Goal: Task Accomplishment & Management: Manage account settings

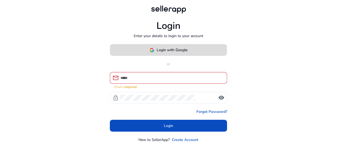
click at [187, 50] on span "Login with Google" at bounding box center [172, 50] width 31 height 6
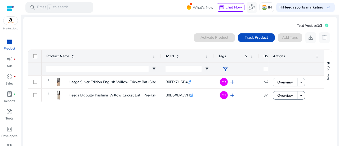
click at [12, 46] on p "Product" at bounding box center [9, 48] width 11 height 5
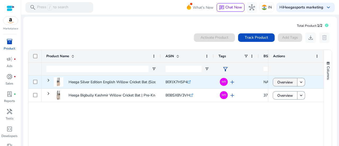
click at [290, 81] on span "Overview" at bounding box center [285, 82] width 16 height 11
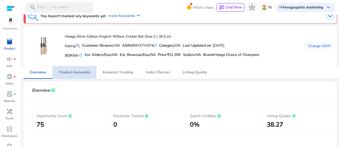
click at [67, 73] on span "Product Keywords" at bounding box center [74, 72] width 31 height 4
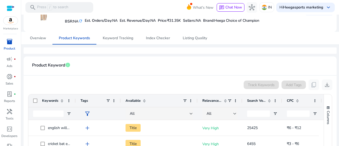
scroll to position [32, 0]
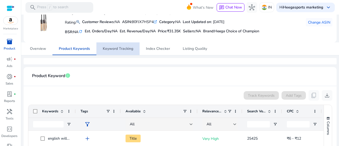
click at [123, 51] on span "Keyword Tracking" at bounding box center [118, 49] width 30 height 4
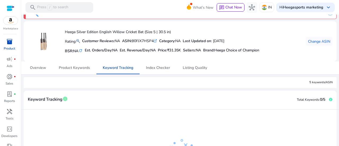
scroll to position [13, 0]
click at [187, 67] on span "Listing Quality" at bounding box center [195, 68] width 24 height 4
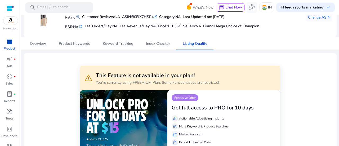
scroll to position [44, 0]
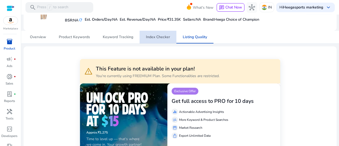
click at [159, 38] on span "Index Checker" at bounding box center [158, 37] width 24 height 4
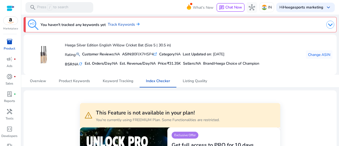
scroll to position [9, 0]
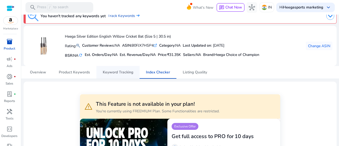
click at [126, 71] on span "Keyword Tracking" at bounding box center [118, 72] width 30 height 4
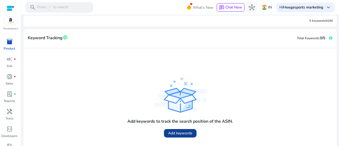
scroll to position [81, 0]
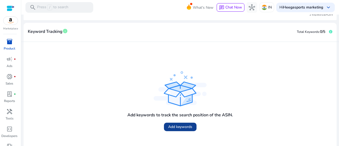
click at [181, 127] on span "Add keywords" at bounding box center [180, 127] width 24 height 6
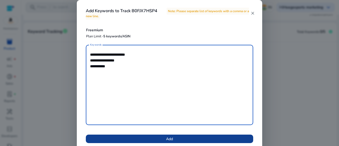
type textarea "**********"
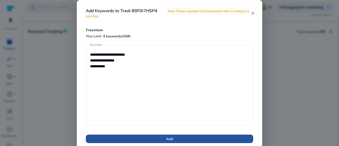
drag, startPoint x: 172, startPoint y: 139, endPoint x: 169, endPoint y: 137, distance: 3.0
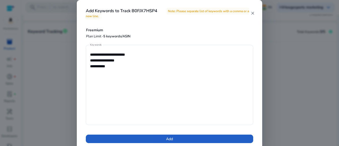
click at [171, 139] on span "Add" at bounding box center [169, 139] width 7 height 6
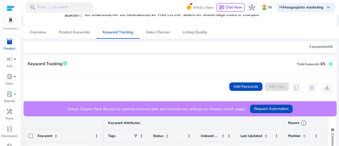
scroll to position [39, 0]
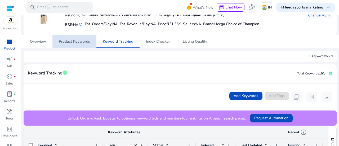
click at [88, 42] on span "Product Keywords" at bounding box center [74, 42] width 31 height 4
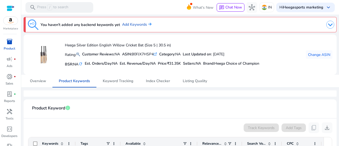
click at [8, 44] on span "inventory_2" at bounding box center [9, 41] width 6 height 6
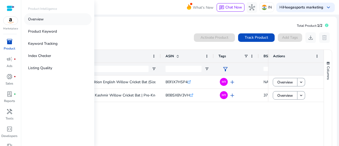
click at [34, 19] on p "Overview" at bounding box center [36, 19] width 16 height 6
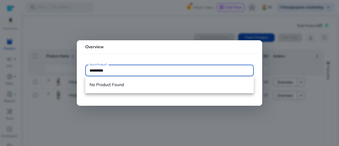
type input "**********"
click at [91, 69] on input "**********" at bounding box center [170, 71] width 160 height 6
click at [110, 68] on input "**********" at bounding box center [170, 71] width 160 height 6
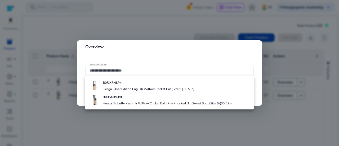
click at [230, 16] on div at bounding box center [169, 73] width 339 height 146
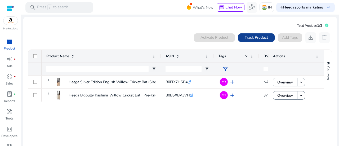
click at [252, 41] on span at bounding box center [256, 37] width 37 height 13
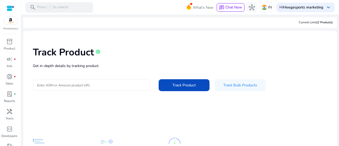
click at [79, 85] on input "Enter ASIN or Amazon product URL" at bounding box center [91, 85] width 109 height 6
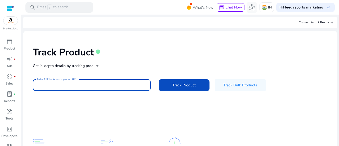
paste input "**********"
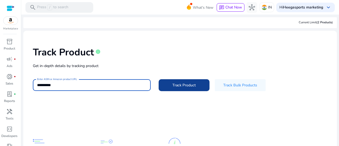
type input "**********"
click at [164, 86] on span at bounding box center [184, 85] width 51 height 13
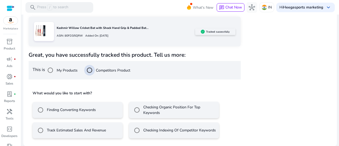
scroll to position [86, 0]
click at [62, 108] on label "Finding Converting Keywords" at bounding box center [71, 110] width 50 height 6
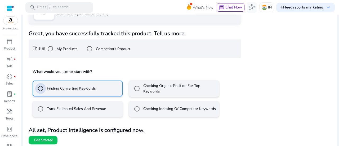
scroll to position [109, 0]
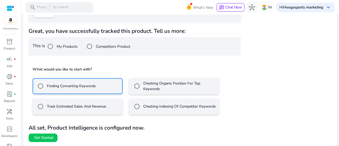
click at [153, 108] on label "Checking Indexing Of Competitor Keywords" at bounding box center [179, 107] width 74 height 6
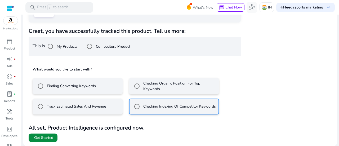
click at [52, 137] on span "Get Started" at bounding box center [43, 137] width 19 height 5
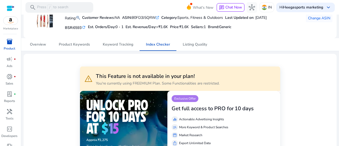
scroll to position [35, 0]
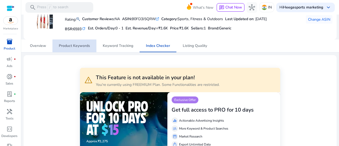
click at [74, 46] on span "Product Keywords" at bounding box center [74, 46] width 31 height 4
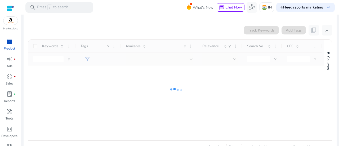
scroll to position [112, 0]
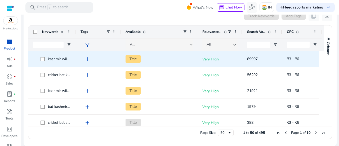
click at [40, 59] on span "kashmir willow cricket bat" at bounding box center [52, 58] width 38 height 11
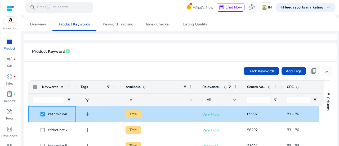
scroll to position [59, 0]
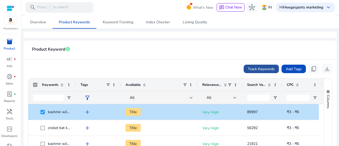
click at [248, 68] on span "Track Keywords" at bounding box center [261, 69] width 27 height 6
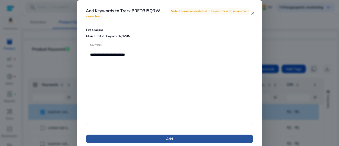
click at [172, 141] on span "Add" at bounding box center [169, 139] width 7 height 6
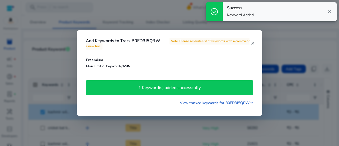
click at [200, 95] on div "1 Keyword(s) added successfully" at bounding box center [169, 87] width 167 height 15
click at [197, 90] on h4 "Keyword(s) added successfully" at bounding box center [171, 87] width 59 height 5
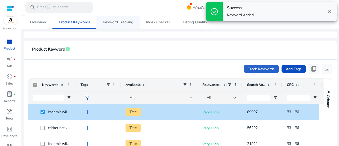
click at [132, 24] on span "Keyword Tracking" at bounding box center [118, 22] width 30 height 4
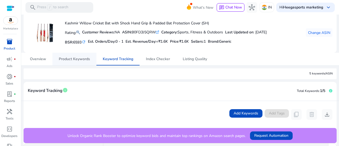
scroll to position [22, 0]
click at [65, 59] on span "Product Keywords" at bounding box center [74, 59] width 31 height 4
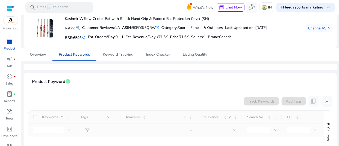
scroll to position [35, 0]
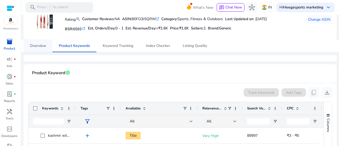
click at [41, 46] on span "Overview" at bounding box center [38, 46] width 16 height 4
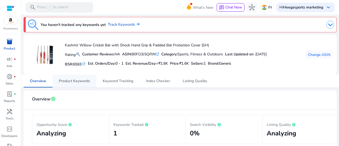
click at [77, 81] on span "Product Keywords" at bounding box center [74, 81] width 31 height 4
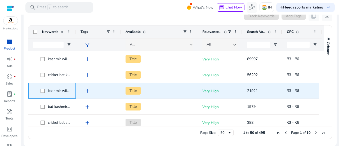
click at [64, 91] on span "kashmir willow bat" at bounding box center [64, 90] width 32 height 5
click at [87, 90] on span "add" at bounding box center [87, 91] width 6 height 6
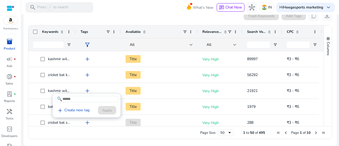
click at [36, 79] on div at bounding box center [169, 73] width 339 height 146
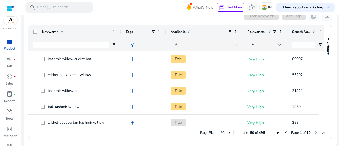
drag, startPoint x: 75, startPoint y: 31, endPoint x: 120, endPoint y: 42, distance: 46.2
click at [120, 42] on div "Keywords Tags Available Relevance Score" at bounding box center [199, 37] width 343 height 25
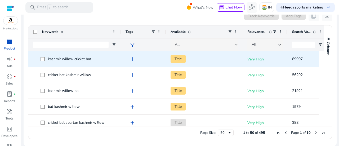
click at [115, 59] on span "kashmir willow cricket bat" at bounding box center [78, 58] width 75 height 11
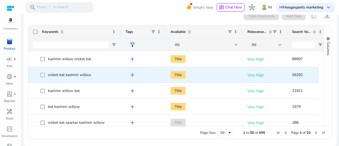
click at [106, 73] on span "cricket bat kashmir willow" at bounding box center [78, 74] width 75 height 11
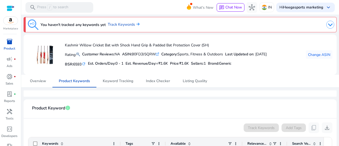
click at [6, 45] on div "inventory_2" at bounding box center [9, 41] width 15 height 8
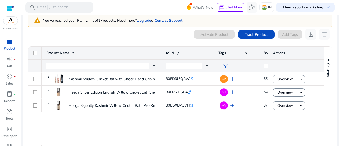
scroll to position [26, 0]
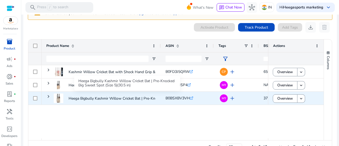
click at [122, 99] on p "Heega Bigbully Kashmir Willow Cricket Bat | Pre-Knocked Big Sweet..." at bounding box center [127, 98] width 117 height 11
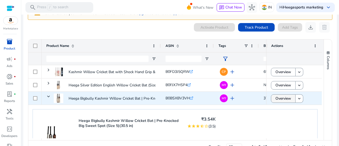
click at [275, 99] on span "Overview" at bounding box center [283, 98] width 16 height 11
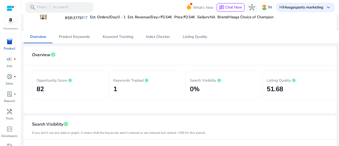
scroll to position [35, 0]
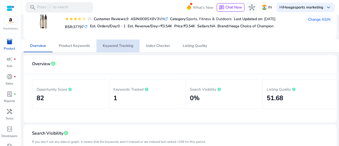
click at [117, 45] on span "Keyword Tracking" at bounding box center [118, 46] width 30 height 4
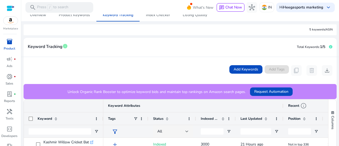
scroll to position [48, 0]
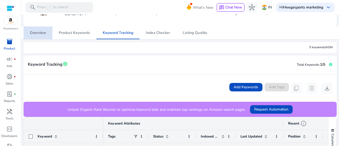
click at [47, 34] on link "Overview" at bounding box center [38, 32] width 29 height 13
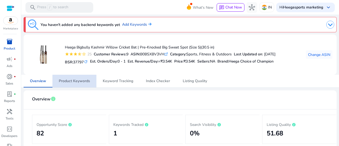
click at [77, 82] on span "Product Keywords" at bounding box center [74, 81] width 31 height 4
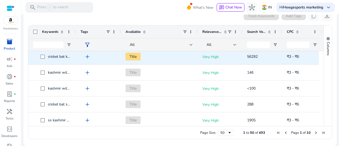
scroll to position [26, 0]
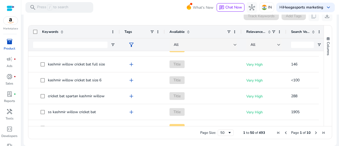
drag, startPoint x: 74, startPoint y: 30, endPoint x: 118, endPoint y: 40, distance: 45.2
click at [118, 40] on div "Keywords Tags Available Relevance Score" at bounding box center [199, 37] width 342 height 25
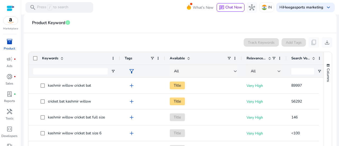
scroll to position [76, 0]
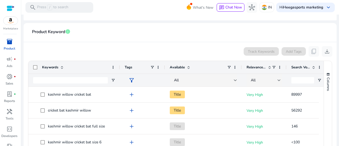
click at [170, 35] on mat-card-header "Product Keyword info" at bounding box center [180, 34] width 305 height 15
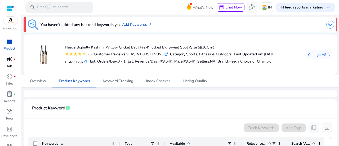
click at [8, 65] on p "Ads" at bounding box center [10, 66] width 6 height 5
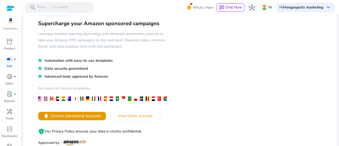
scroll to position [35, 0]
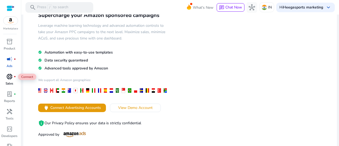
click at [10, 80] on span "donut_small" at bounding box center [9, 76] width 6 height 6
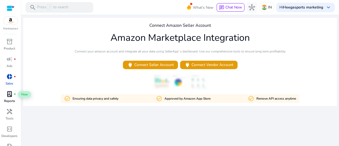
click at [8, 95] on span "lab_profile" at bounding box center [9, 94] width 6 height 6
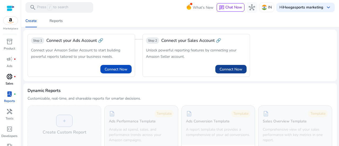
click at [222, 70] on span "Connect Now" at bounding box center [231, 69] width 23 height 6
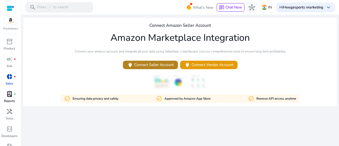
click at [167, 62] on span "power Connect Seller Account" at bounding box center [150, 65] width 47 height 6
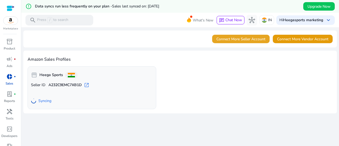
click at [224, 39] on span "Connect More Seller Account" at bounding box center [240, 39] width 49 height 6
click at [13, 63] on div "campaign fiber_manual_record" at bounding box center [9, 59] width 15 height 8
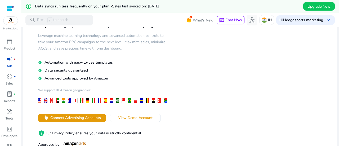
scroll to position [44, 0]
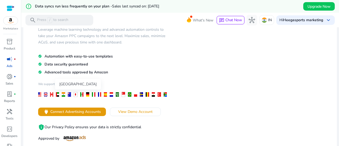
click at [63, 94] on div at bounding box center [63, 94] width 3 height 5
click at [66, 84] on div "[GEOGRAPHIC_DATA]" at bounding box center [81, 84] width 46 height 11
click at [47, 83] on h4 "We support all Amazon geographies:" at bounding box center [103, 86] width 131 height 8
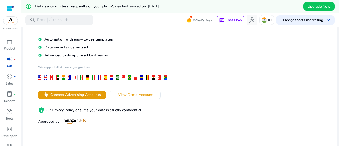
scroll to position [62, 0]
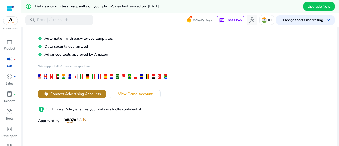
click at [83, 93] on span "Connect Advertising Accounts" at bounding box center [75, 94] width 51 height 6
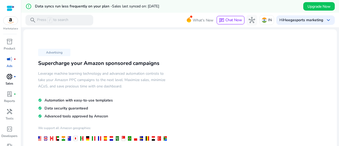
click at [8, 78] on span "donut_small" at bounding box center [9, 76] width 6 height 6
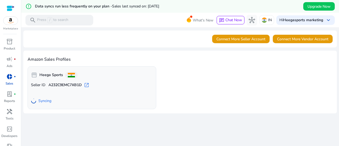
click at [211, 124] on div "We are getting things ready for you... Connect More Seller Account Connect More…" at bounding box center [180, 92] width 314 height 131
click at [12, 48] on p "Product" at bounding box center [9, 48] width 11 height 5
click at [126, 18] on mat-toolbar "search Press / to search What's New chat Chat Now hub IN Hi Heegasports marketi…" at bounding box center [180, 20] width 318 height 15
drag, startPoint x: 14, startPoint y: 95, endPoint x: 4, endPoint y: 101, distance: 11.9
click at [14, 95] on span "fiber_manual_record" at bounding box center [15, 94] width 2 height 2
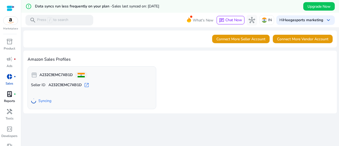
click at [10, 98] on link "lab_profile fiber_manual_record Reports" at bounding box center [9, 98] width 19 height 17
click at [10, 97] on span "lab_profile" at bounding box center [9, 94] width 6 height 6
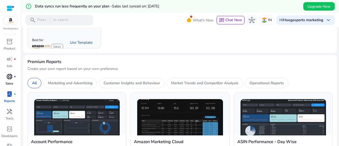
scroll to position [150, 0]
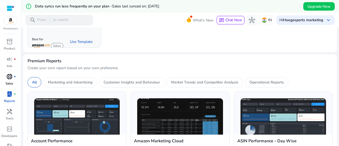
click at [6, 75] on div "donut_small fiber_manual_record" at bounding box center [9, 76] width 15 height 8
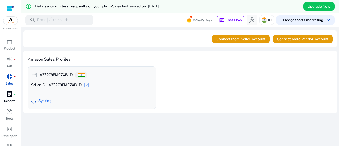
click at [13, 6] on div at bounding box center [11, 8] width 8 height 6
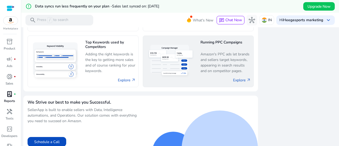
scroll to position [383, 0]
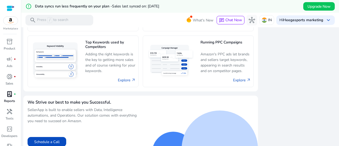
click at [222, 101] on div at bounding box center [197, 123] width 113 height 47
click at [11, 81] on p "Sales" at bounding box center [10, 83] width 8 height 5
click at [5, 77] on div "donut_small fiber_manual_record" at bounding box center [9, 76] width 15 height 8
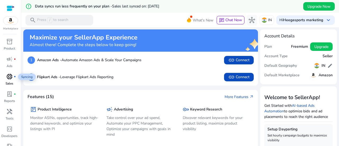
click at [11, 79] on span "donut_small" at bounding box center [9, 76] width 6 height 6
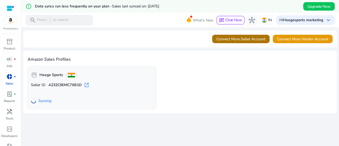
click at [256, 39] on span "Connect More Seller Account" at bounding box center [240, 39] width 49 height 6
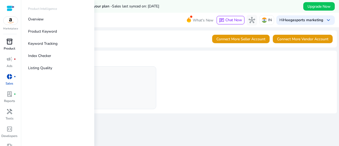
click at [8, 47] on p "Product" at bounding box center [9, 48] width 11 height 5
click at [35, 20] on p "Overview" at bounding box center [36, 19] width 16 height 6
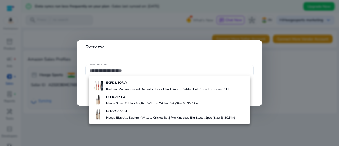
click at [283, 88] on div at bounding box center [169, 73] width 339 height 146
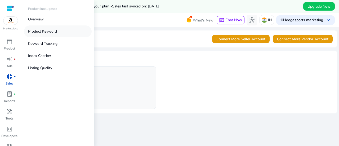
click at [47, 33] on p "Product Keyword" at bounding box center [42, 32] width 29 height 6
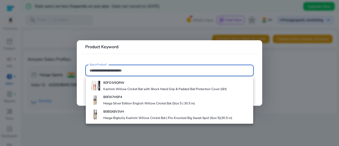
click at [14, 42] on div at bounding box center [169, 73] width 339 height 146
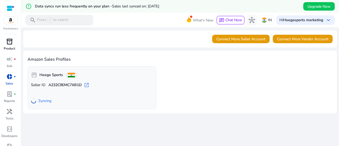
click at [15, 43] on div "inventory_2" at bounding box center [9, 41] width 15 height 8
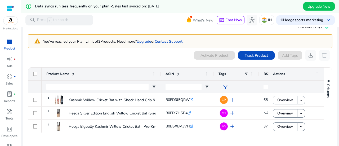
scroll to position [9, 0]
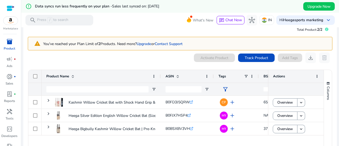
click at [10, 20] on img at bounding box center [10, 21] width 14 height 8
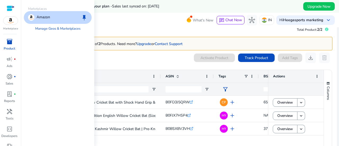
click at [44, 20] on p "Amazon" at bounding box center [44, 17] width 14 height 6
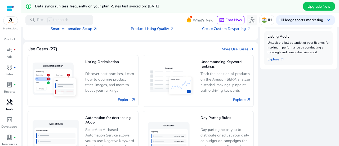
scroll to position [26, 0]
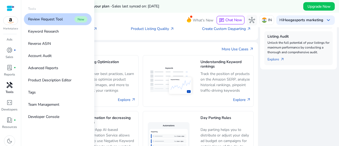
click at [12, 88] on span "handyman" at bounding box center [9, 85] width 6 height 6
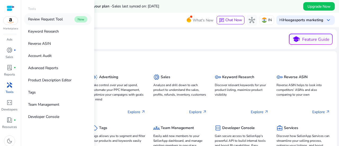
click at [56, 18] on p "Review Request Tool" at bounding box center [45, 19] width 35 height 6
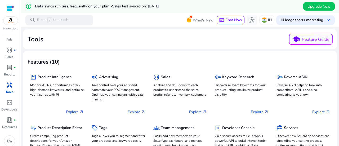
scroll to position [29, 0]
click at [12, 105] on p "Developers" at bounding box center [9, 107] width 16 height 5
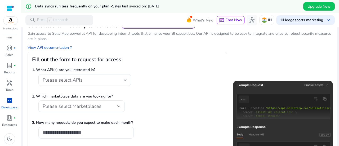
scroll to position [53, 0]
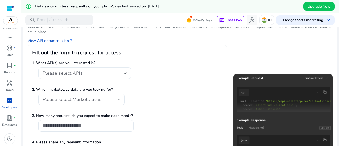
click at [124, 77] on div "Please select APIs" at bounding box center [85, 73] width 84 height 12
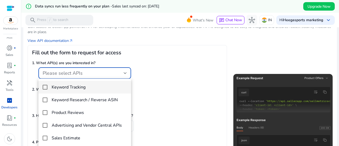
click at [151, 70] on div at bounding box center [169, 73] width 339 height 146
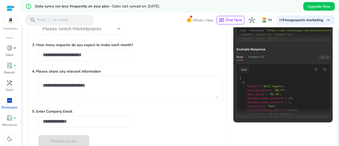
scroll to position [133, 0]
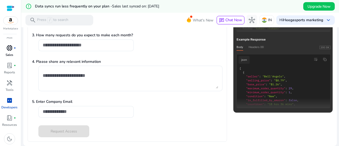
click at [10, 54] on p "Sales" at bounding box center [10, 54] width 8 height 5
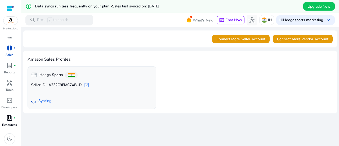
click at [7, 124] on p "Resources" at bounding box center [9, 124] width 15 height 5
click at [8, 117] on span "book_4" at bounding box center [9, 118] width 6 height 6
click at [307, 7] on span "Upgrade Now" at bounding box center [318, 7] width 23 height 6
click at [324, 5] on span "Upgrade Now" at bounding box center [318, 7] width 23 height 6
click at [7, 72] on p "Reports" at bounding box center [9, 72] width 11 height 5
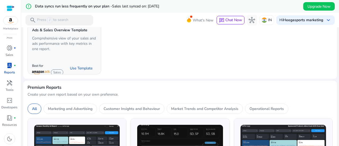
scroll to position [123, 0]
click at [318, 21] on b "Heegasports marketing" at bounding box center [303, 19] width 40 height 5
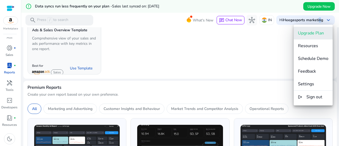
click at [323, 33] on span "Upgrade Plan" at bounding box center [311, 33] width 26 height 6
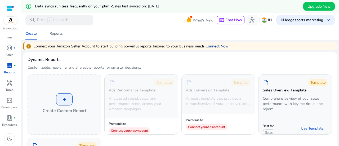
click at [217, 46] on link "Connect Now" at bounding box center [217, 46] width 23 height 6
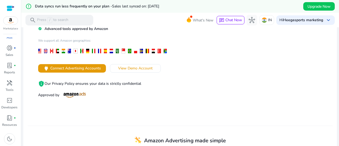
scroll to position [88, 0]
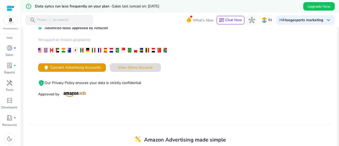
click at [145, 66] on span "View Demo Account" at bounding box center [135, 68] width 34 height 6
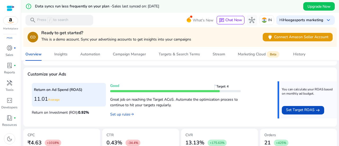
scroll to position [203, 0]
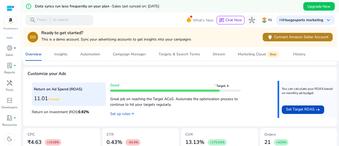
click at [280, 40] on span "power Connect Amazon Seller Account" at bounding box center [297, 37] width 61 height 6
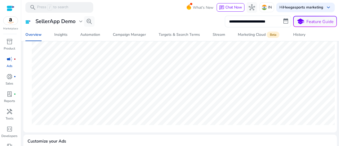
scroll to position [85, 0]
click at [8, 77] on span "donut_small" at bounding box center [9, 76] width 6 height 6
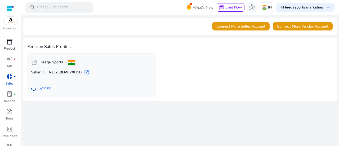
click at [9, 44] on span "inventory_2" at bounding box center [9, 41] width 6 height 6
click at [10, 48] on p "Product" at bounding box center [9, 48] width 11 height 5
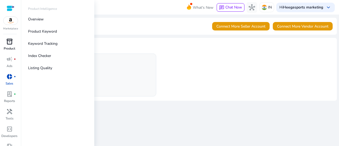
click at [12, 48] on p "Product" at bounding box center [9, 48] width 11 height 5
click at [12, 46] on p "Product" at bounding box center [9, 48] width 11 height 5
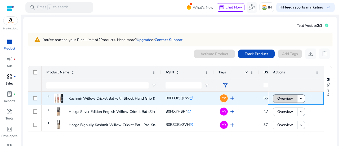
click at [289, 95] on span "Overview" at bounding box center [285, 98] width 16 height 11
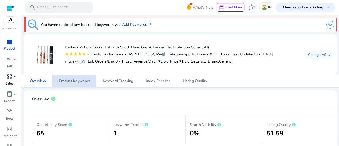
click at [63, 83] on span "Product Keywords" at bounding box center [74, 81] width 31 height 4
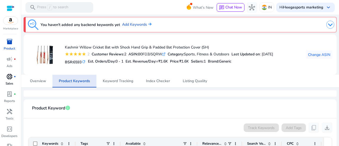
scroll to position [112, 0]
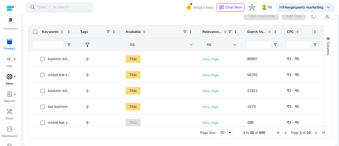
drag, startPoint x: 339, startPoint y: 82, endPoint x: 172, endPoint y: 16, distance: 179.3
click at [172, 16] on div "Track Keywords Add Tags content_copy download" at bounding box center [180, 16] width 305 height 11
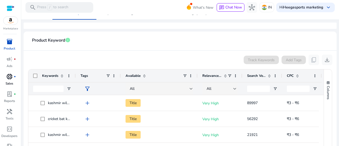
scroll to position [70, 0]
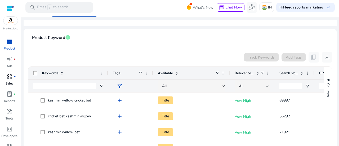
drag, startPoint x: 75, startPoint y: 71, endPoint x: 107, endPoint y: 70, distance: 32.3
click at [107, 70] on div at bounding box center [108, 73] width 2 height 13
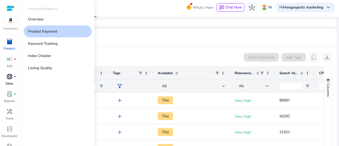
click at [14, 47] on p "Product" at bounding box center [9, 48] width 11 height 5
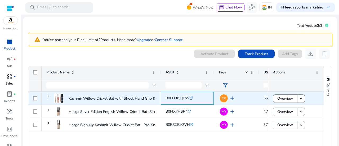
click at [193, 98] on icon ".st0{fill:#2c8af8}" at bounding box center [191, 97] width 3 height 3
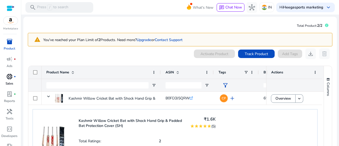
click at [324, 139] on div "Columns" at bounding box center [328, 116] width 8 height 101
click at [9, 81] on p "Sales" at bounding box center [10, 83] width 8 height 5
